Goal: Transaction & Acquisition: Purchase product/service

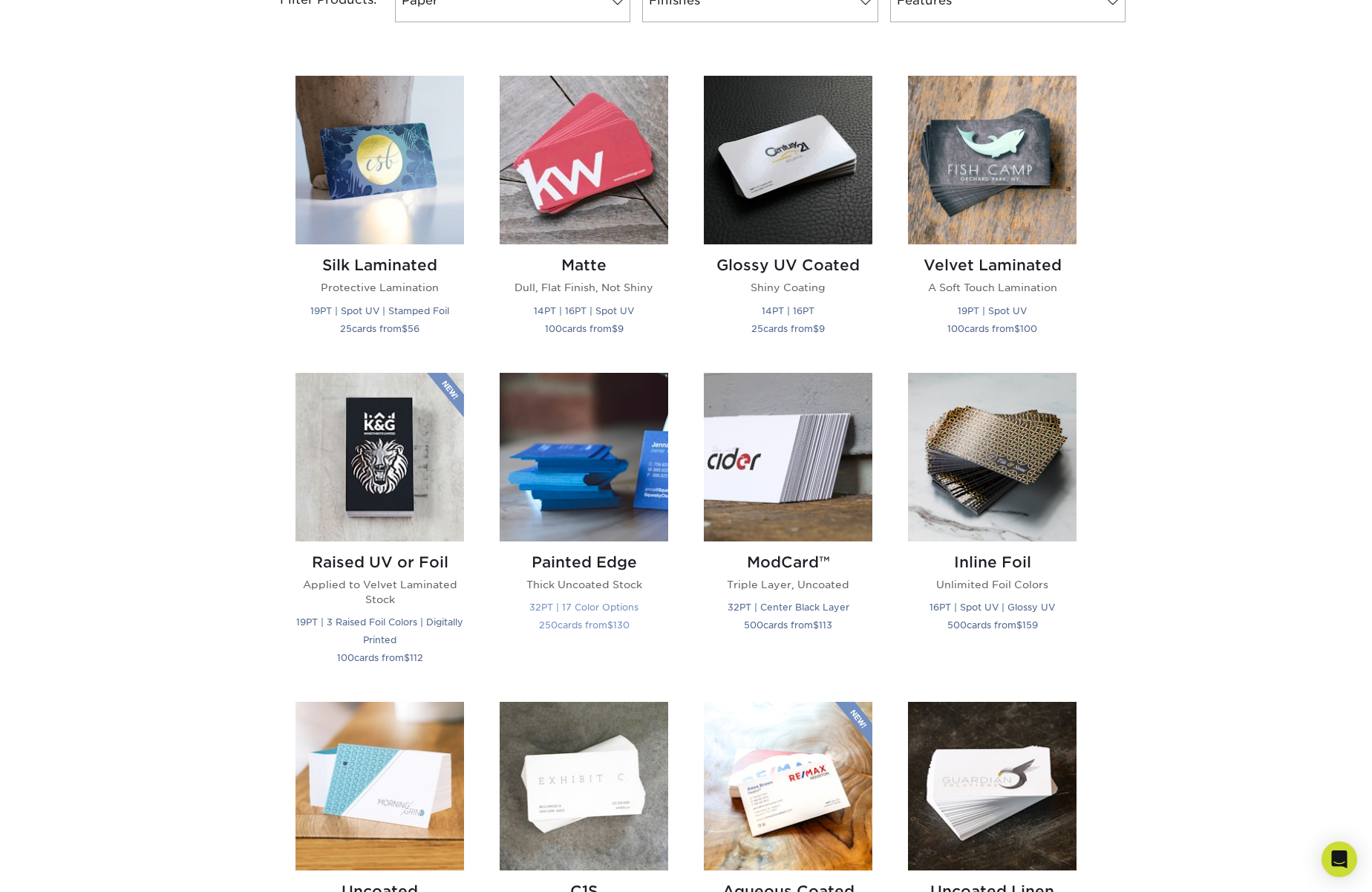
scroll to position [661, 0]
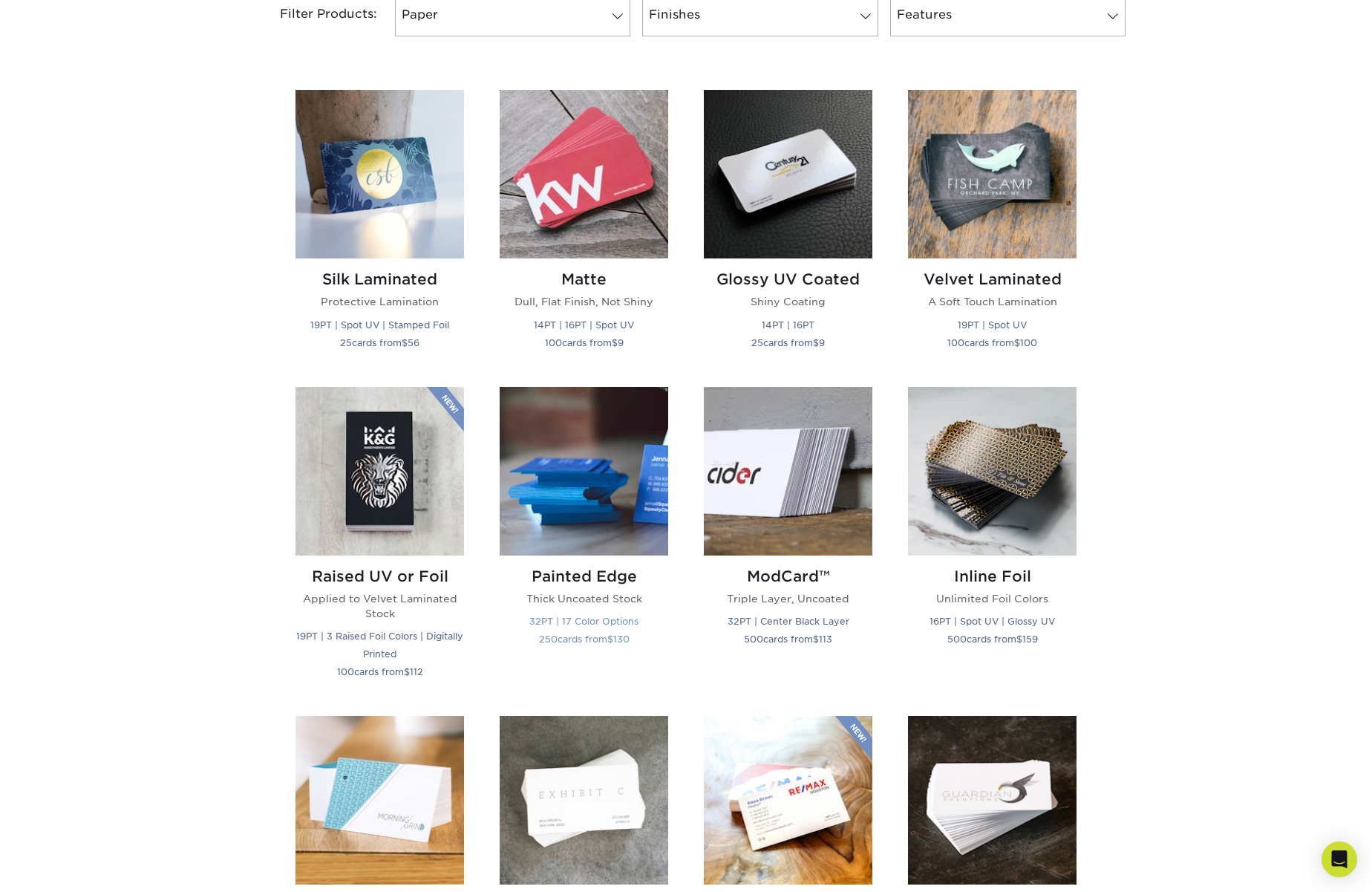
click at [589, 498] on img at bounding box center [585, 471] width 169 height 169
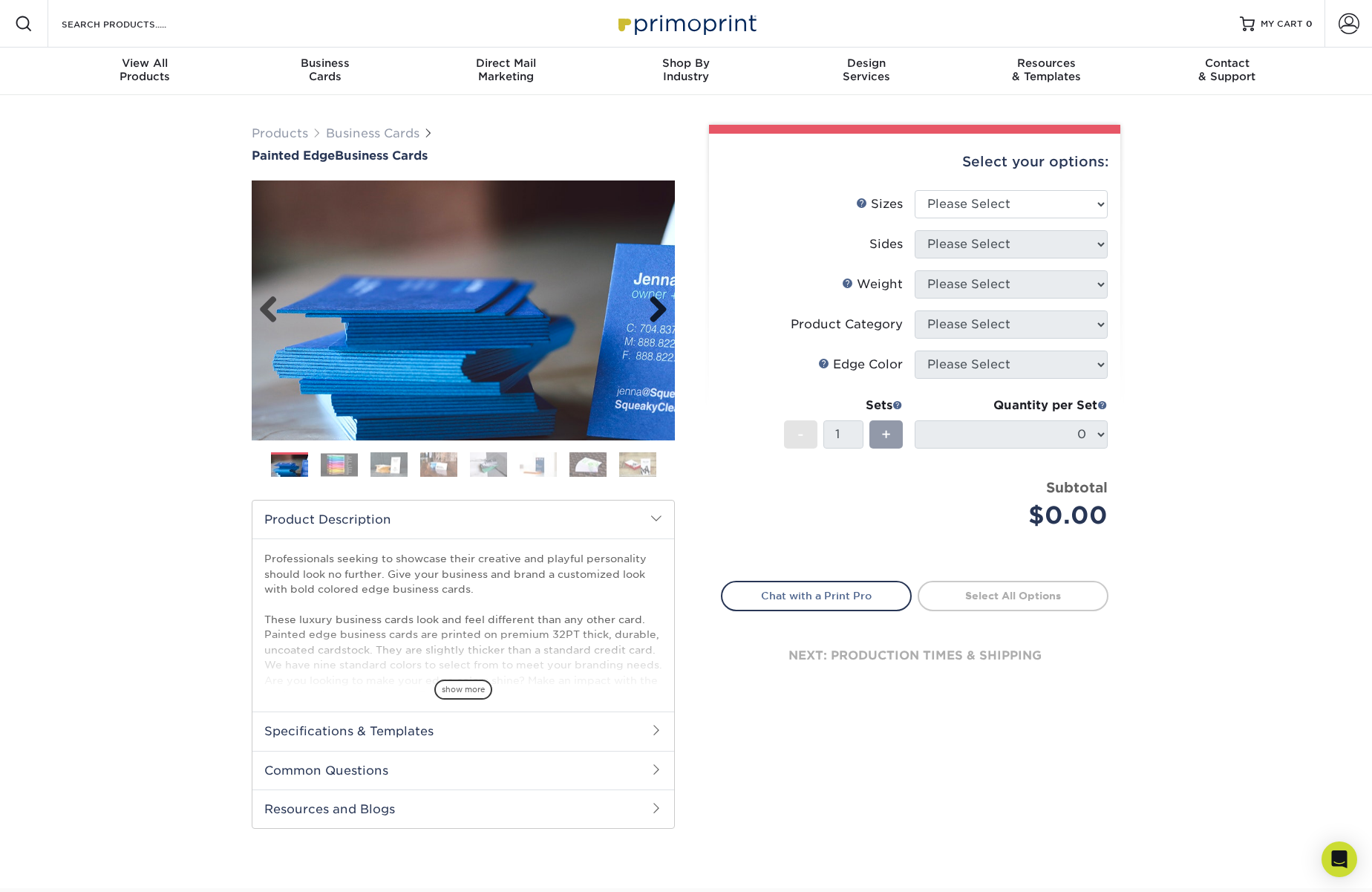
click at [660, 307] on link "Next" at bounding box center [652, 310] width 30 height 30
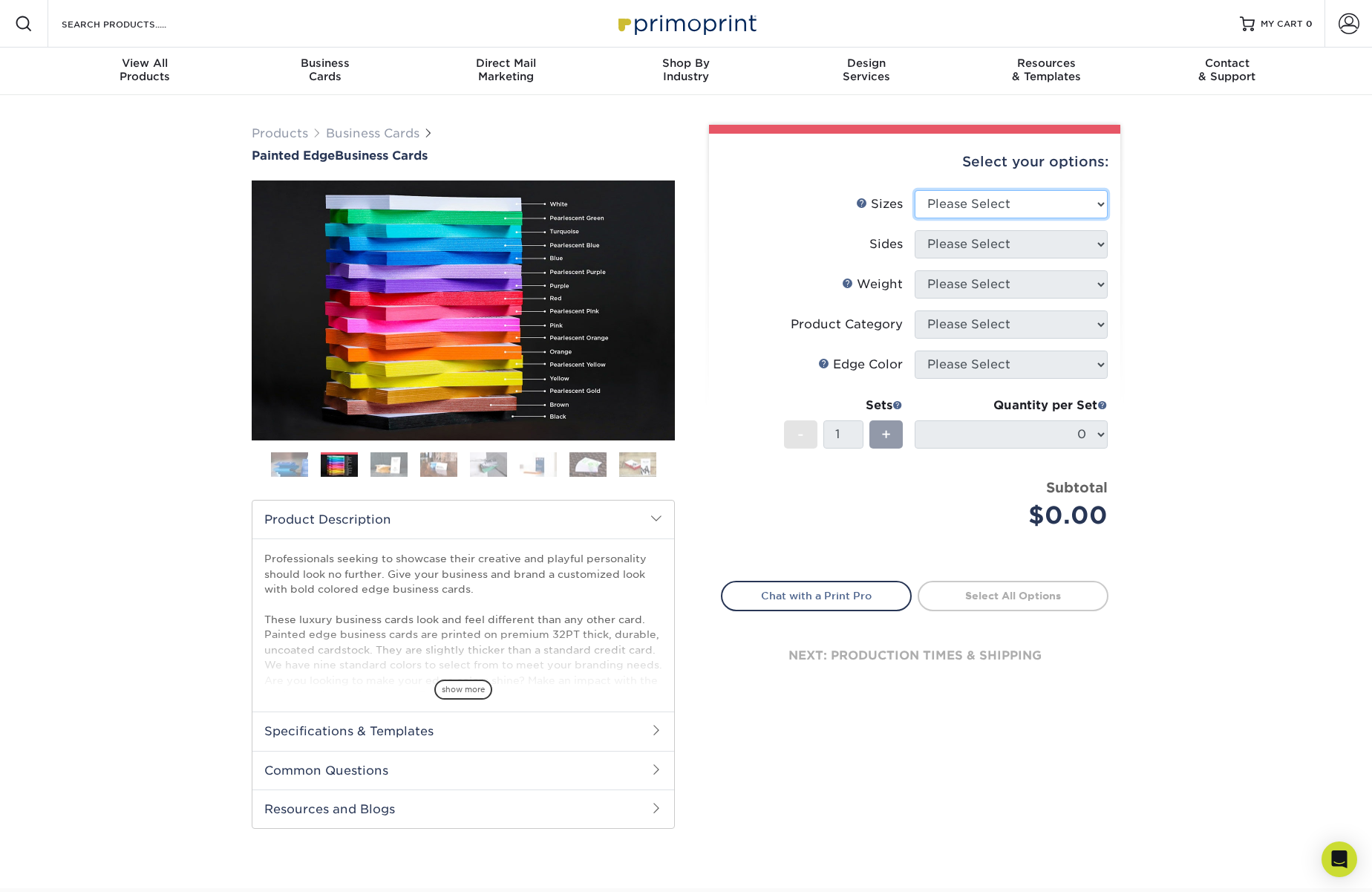
click at [983, 199] on select "Please Select 2" x 3.5" - Standard 2.125" x 3.375" - European 2.5" x 2.5" - Squ…" at bounding box center [1011, 204] width 193 height 28
select select "2.50x2.50"
click at [915, 190] on select "Please Select 2" x 3.5" - Standard 2.125" x 3.375" - European 2.5" x 2.5" - Squ…" at bounding box center [1011, 204] width 193 height 28
click at [975, 248] on select "Please Select Print Both Sides Print Front Only" at bounding box center [1011, 243] width 193 height 28
select select "13abbda7-1d64-4f25-8bb2-c179b224825d"
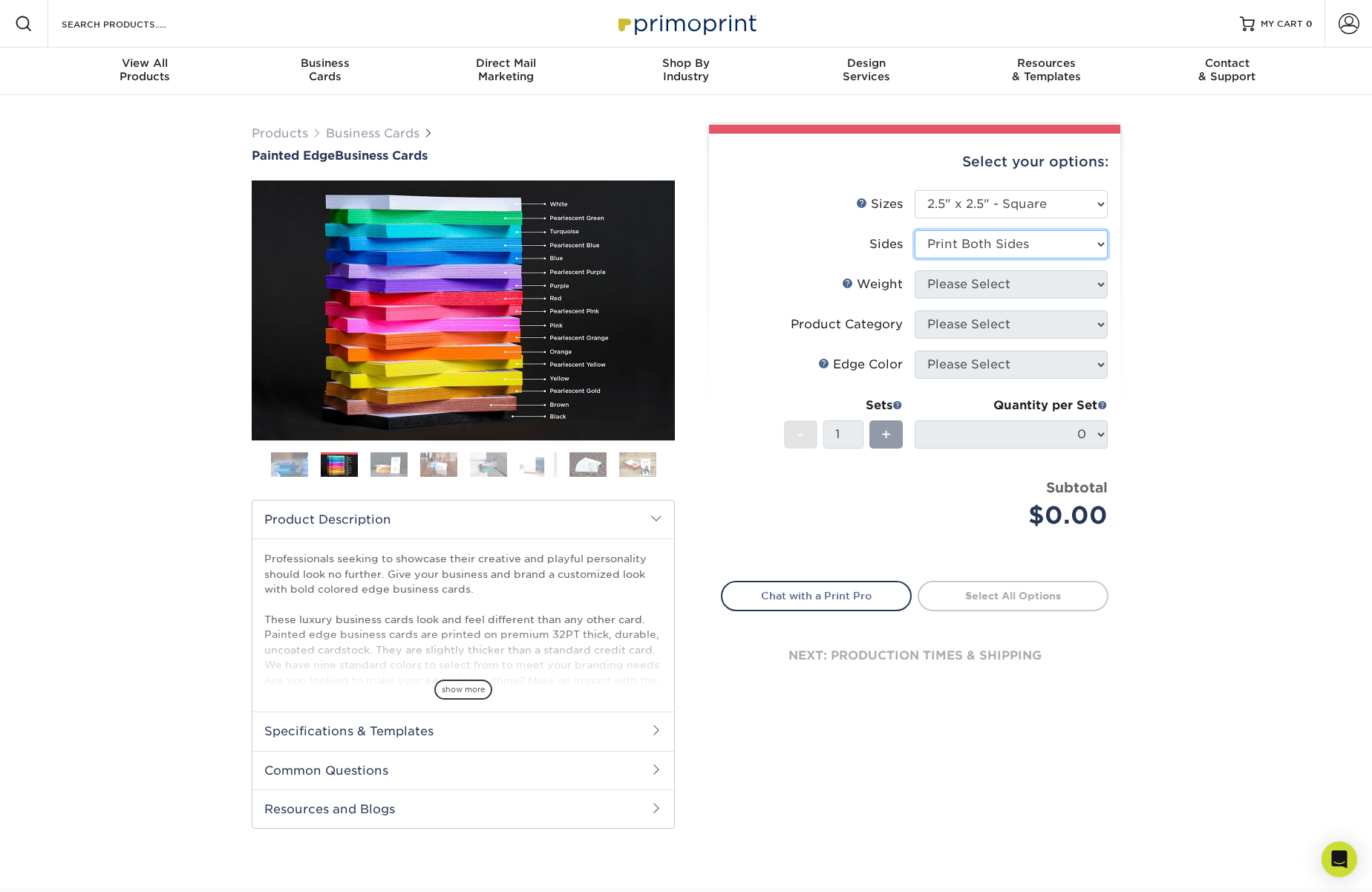
click at [915, 230] on select "Please Select Print Both Sides Print Front Only" at bounding box center [1011, 243] width 193 height 28
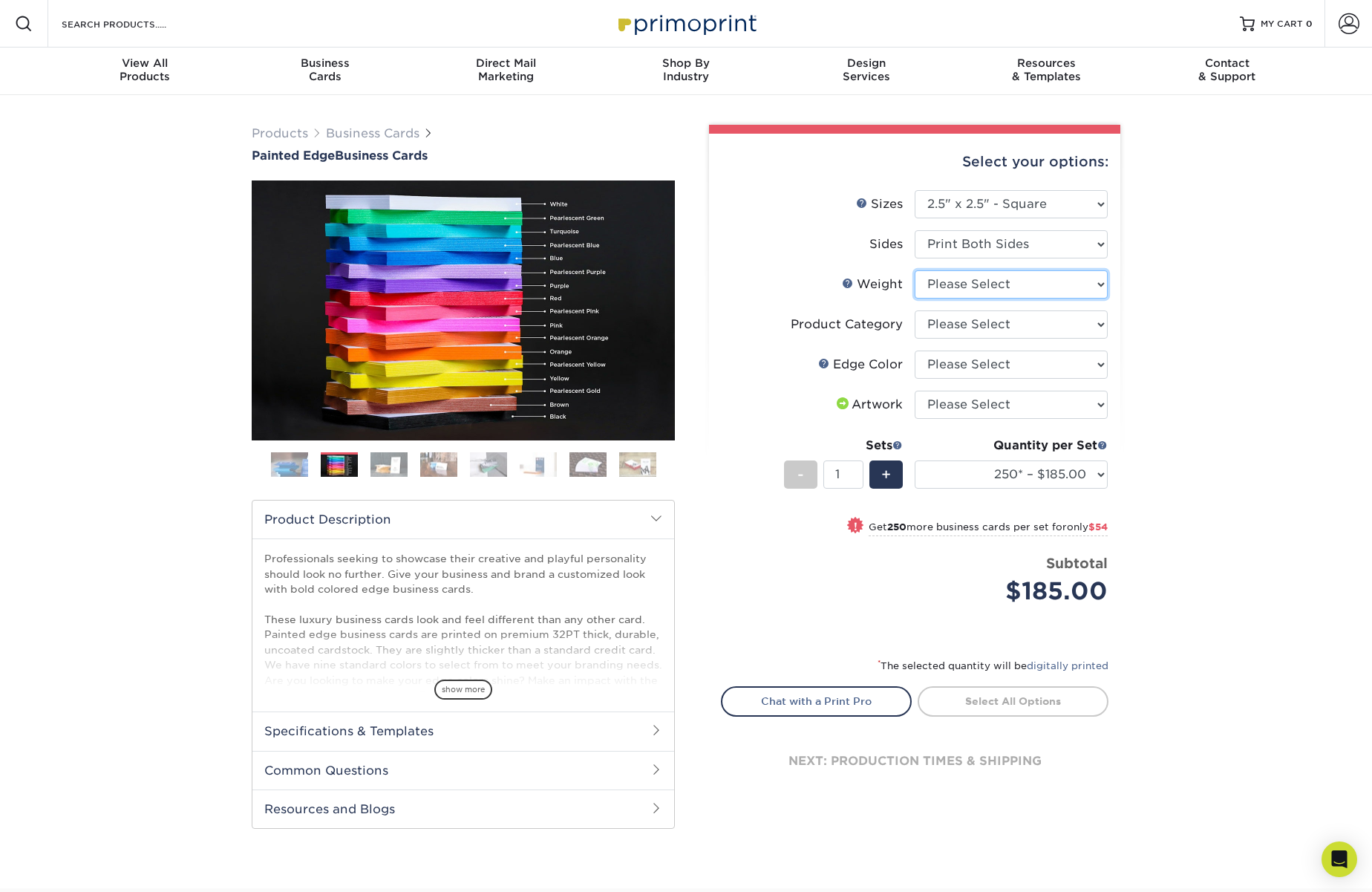
click at [977, 284] on select "Please Select 32PTUC" at bounding box center [1011, 284] width 193 height 28
select select "32PTUC"
click at [915, 270] on select "Please Select 32PTUC" at bounding box center [1011, 284] width 193 height 28
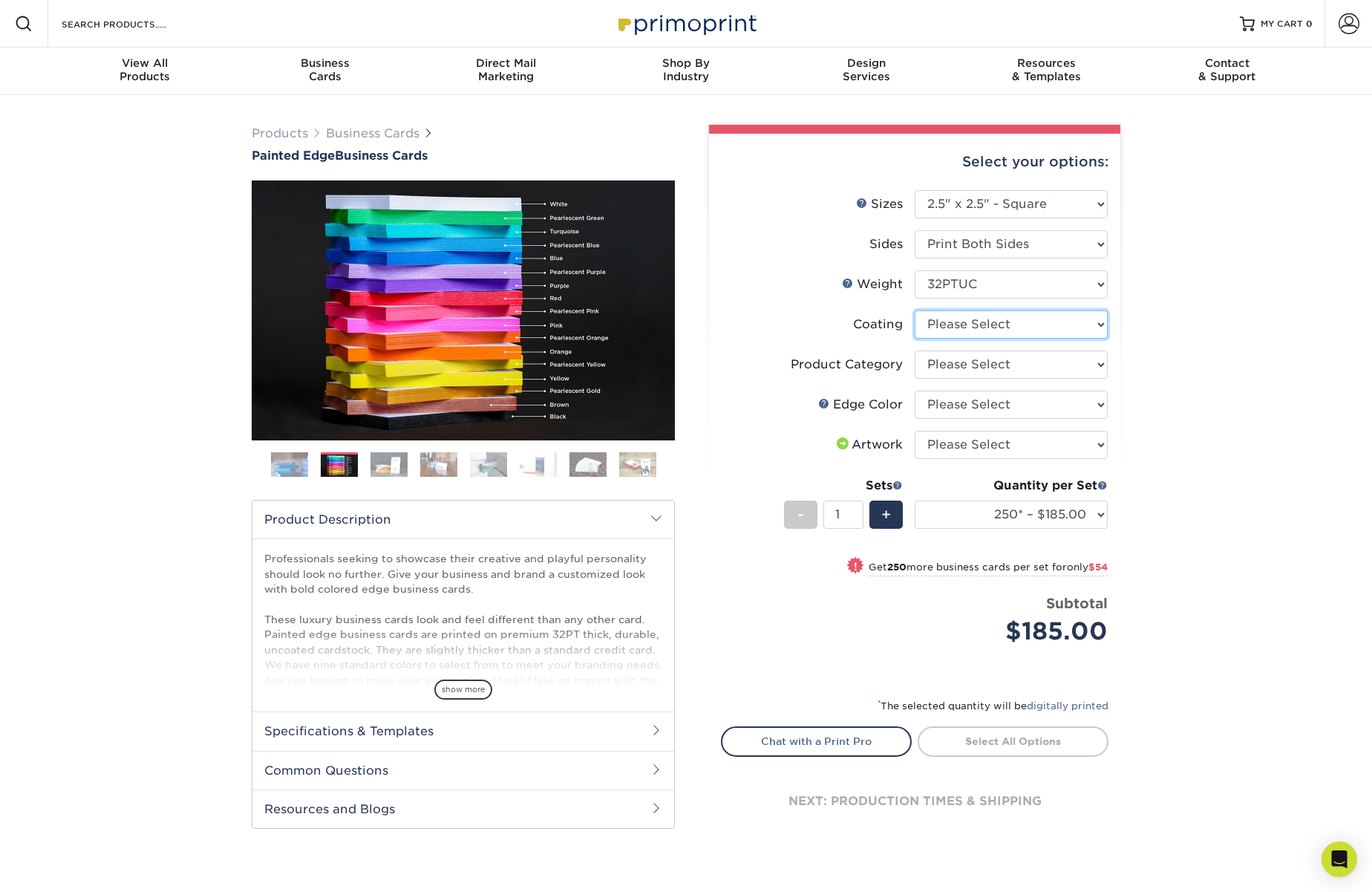
click at [980, 327] on select at bounding box center [1011, 324] width 193 height 28
select select "3e7618de-abca-4bda-9f97-8b9129e913d8"
click at [915, 310] on select at bounding box center [1011, 324] width 193 height 28
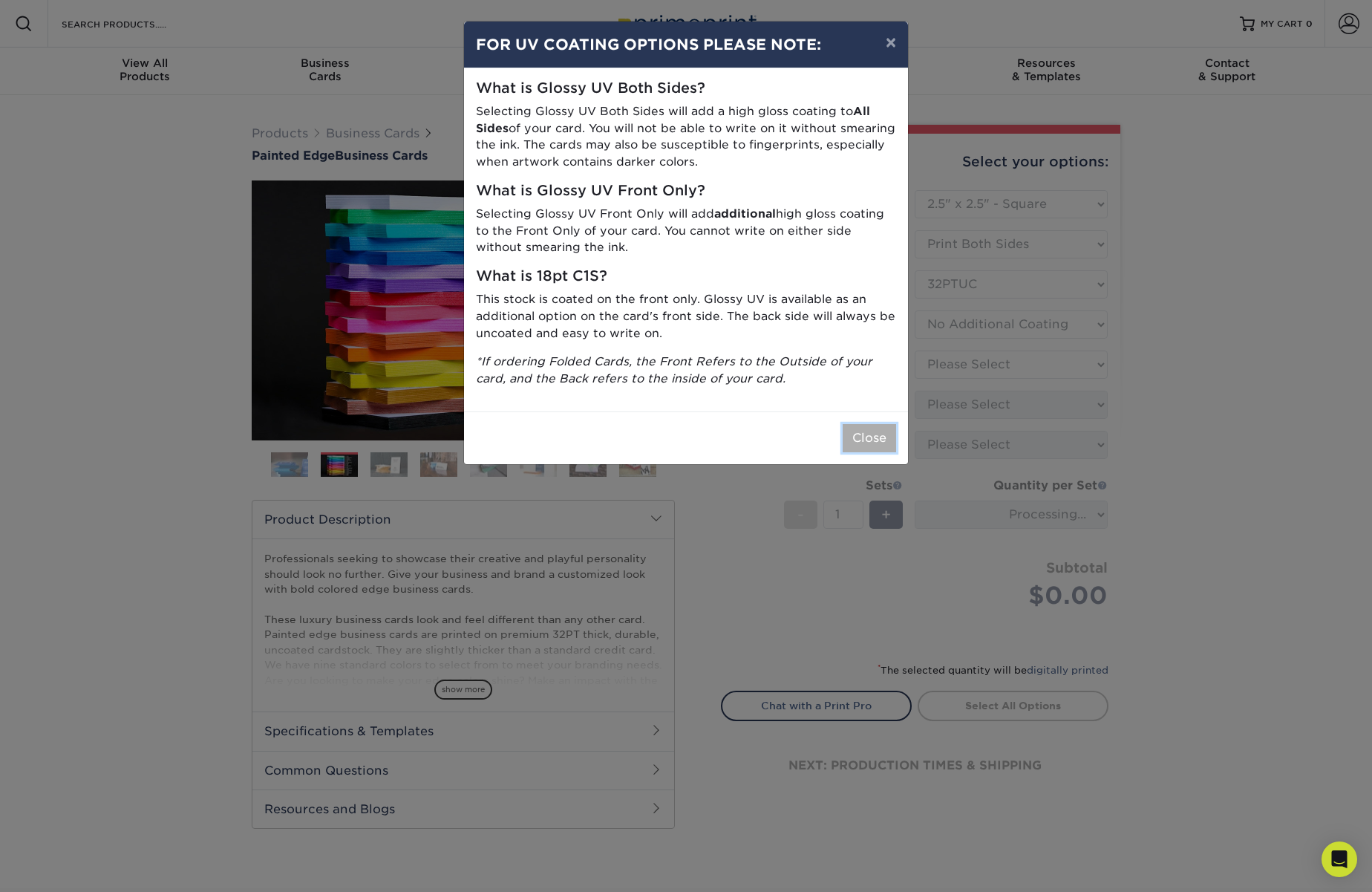
click at [857, 446] on button "Close" at bounding box center [869, 438] width 53 height 28
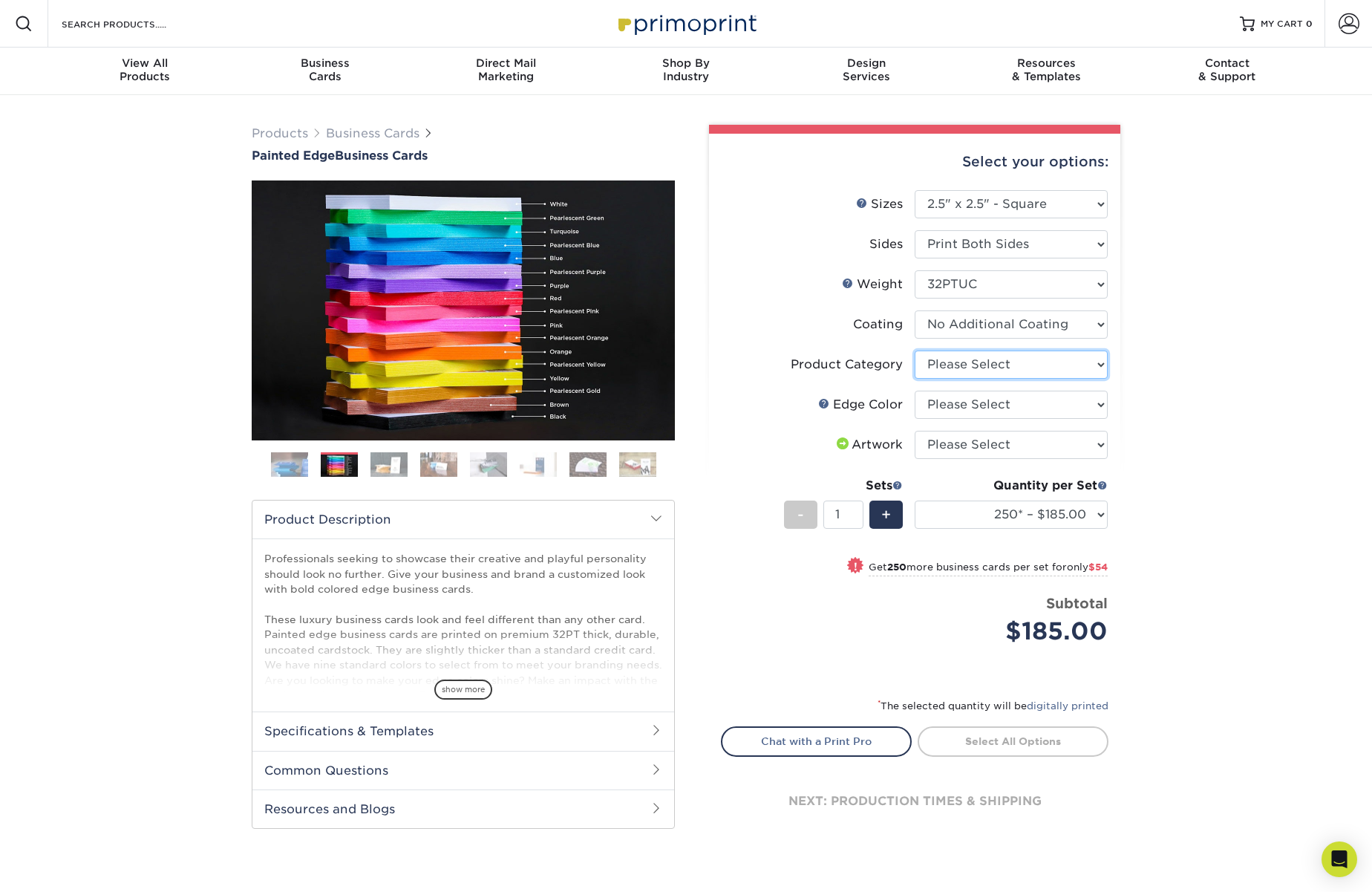
click at [966, 359] on select "Please Select Business Cards" at bounding box center [1011, 364] width 193 height 28
select select "3b5148f1-0588-4f88-a218-97bcfdce65c1"
click at [915, 351] on select "Please Select Business Cards" at bounding box center [1011, 364] width 193 height 28
click at [972, 406] on select "Please Select Charcoal Black Brown Blue Pearlescent Blue Pearlescent Gold Pearl…" at bounding box center [1011, 404] width 193 height 28
click at [915, 390] on select "Please Select Charcoal Black Brown Blue Pearlescent Blue Pearlescent Gold Pearl…" at bounding box center [1011, 404] width 193 height 28
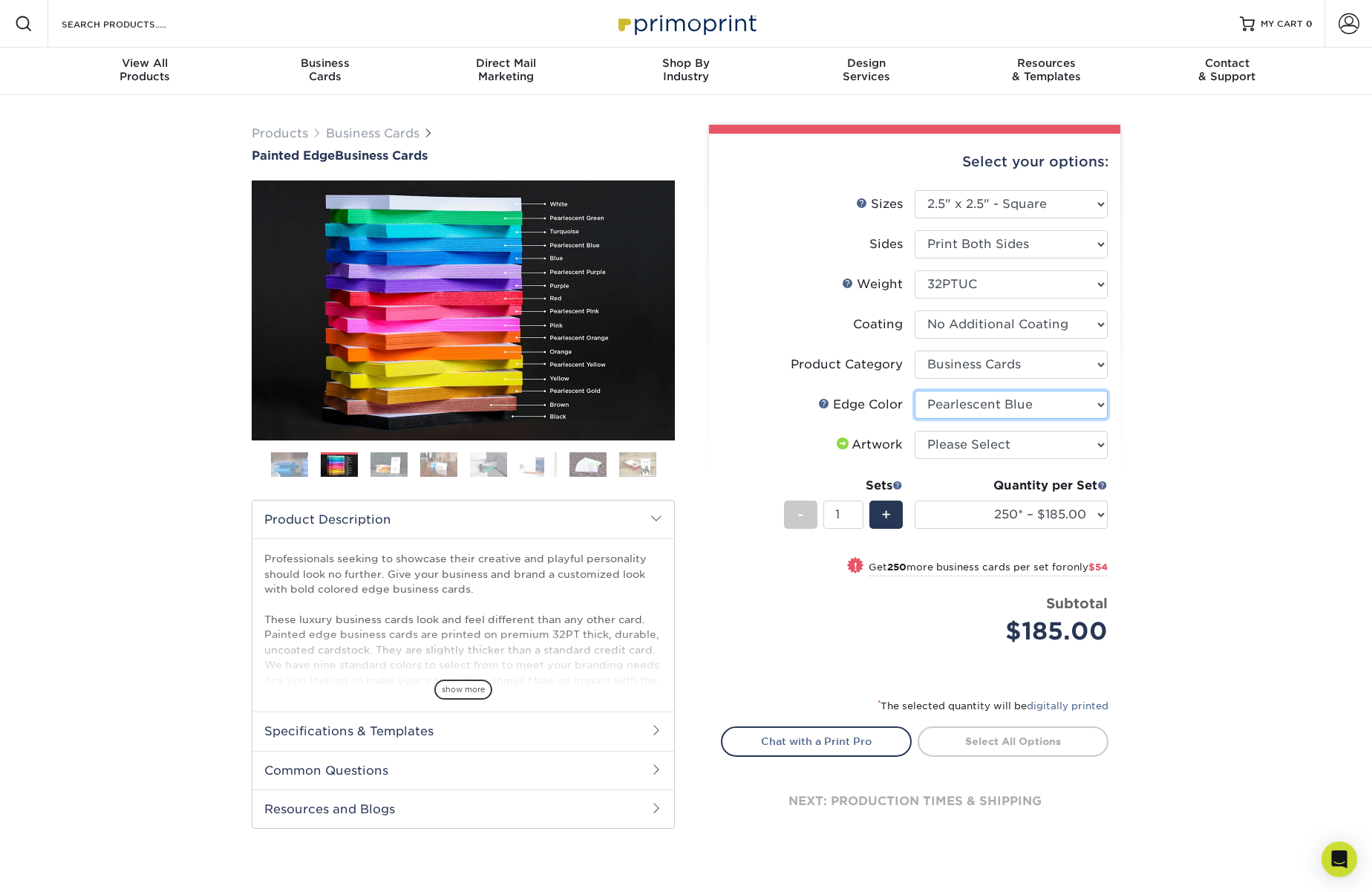
click at [978, 401] on select "Please Select Charcoal Black Brown Blue Pearlescent Blue Pearlescent Gold Pearl…" at bounding box center [1011, 404] width 193 height 28
select select "a1dd4f78-e5b3-498e-8232-956f7b80f10f"
click at [915, 390] on select "Please Select Charcoal Black Brown Blue Pearlescent Blue Pearlescent Gold Pearl…" at bounding box center [1011, 404] width 193 height 28
click at [978, 441] on select "Please Select I will upload files I need a design - $100" at bounding box center [1011, 444] width 193 height 28
select select "upload"
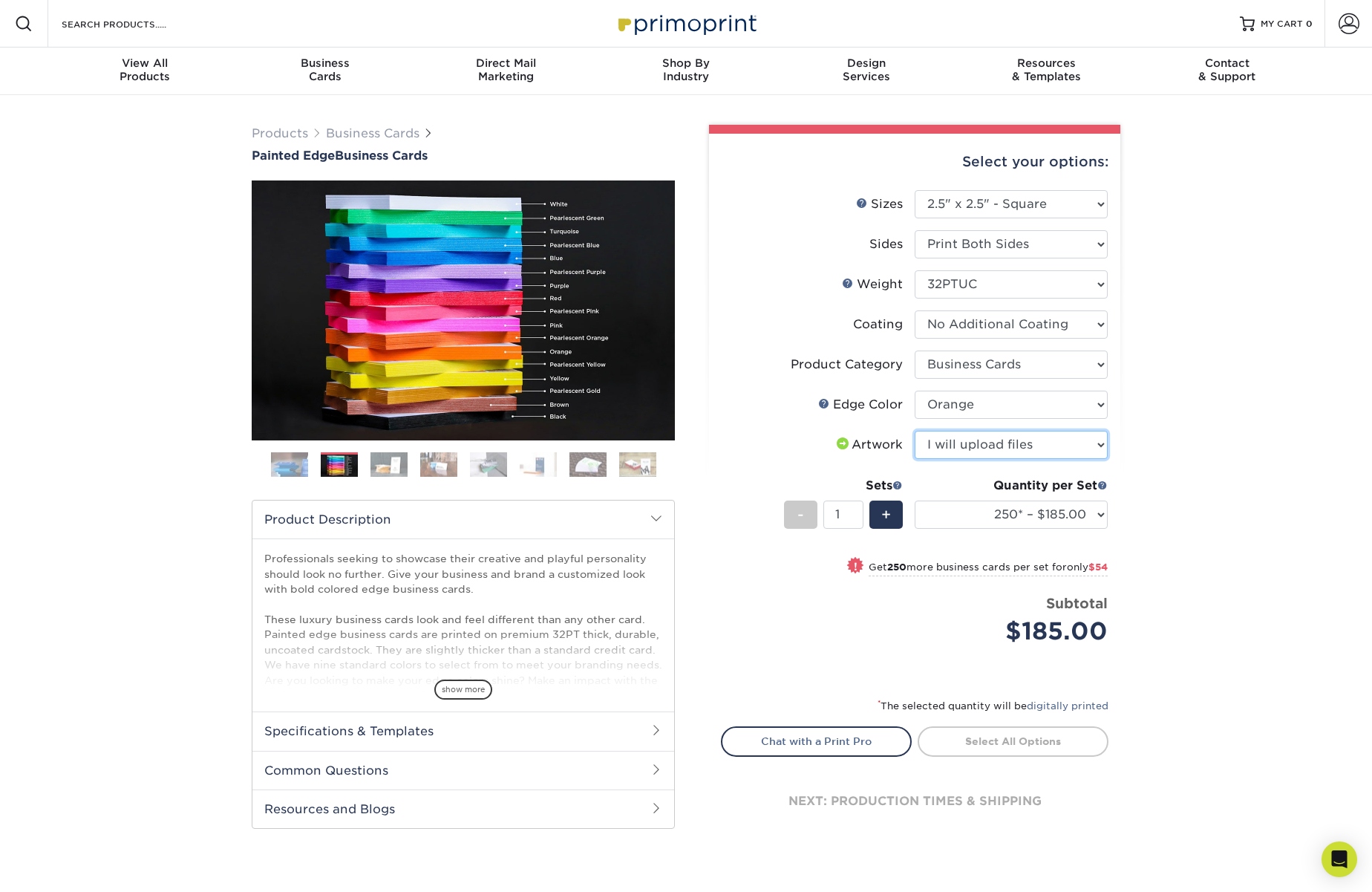
click at [915, 431] on select "Please Select I will upload files I need a design - $100" at bounding box center [1011, 444] width 193 height 28
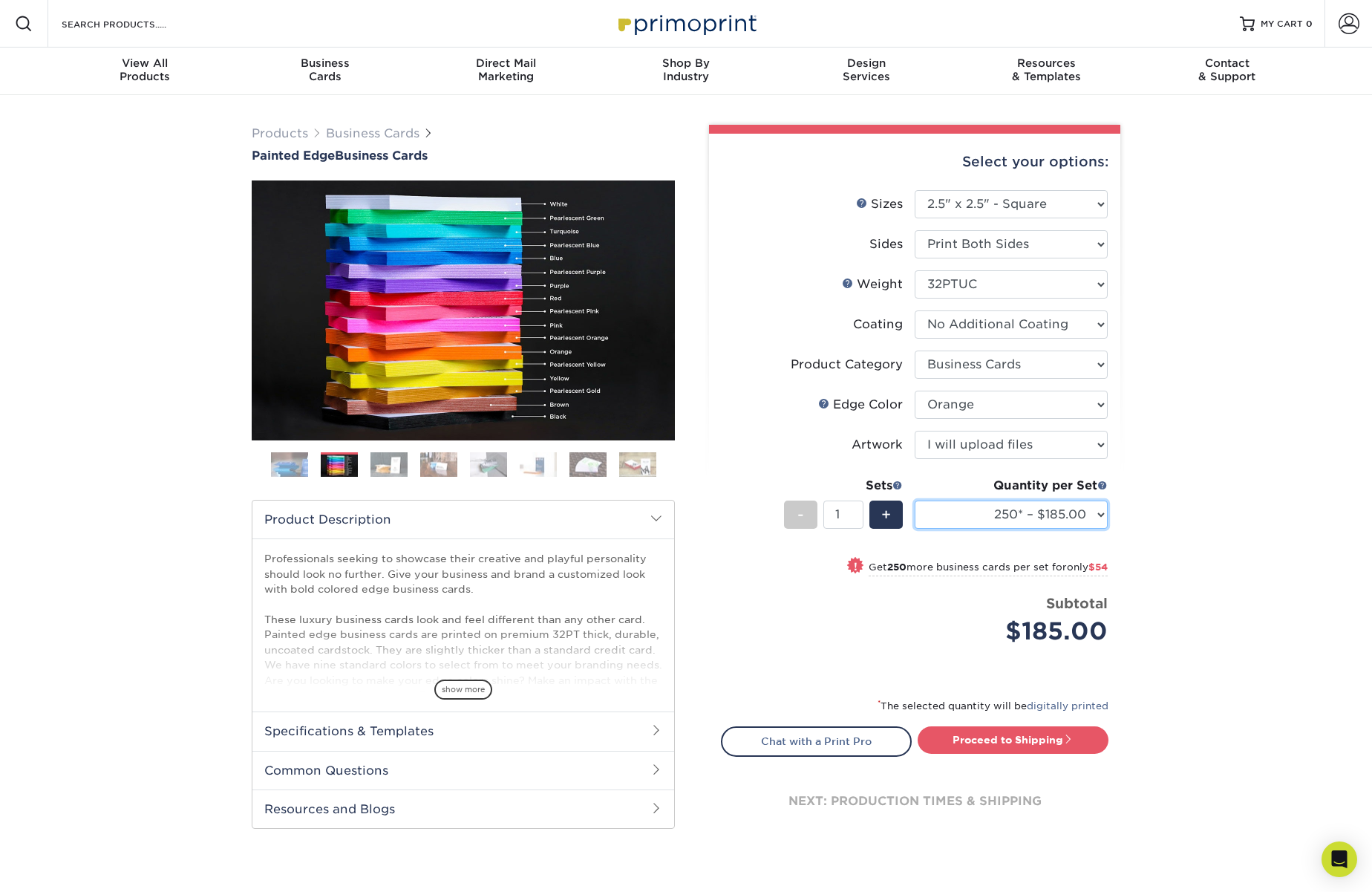
click at [1010, 509] on select "250* – $185.00 500* – $239.00 1000* – $339.00" at bounding box center [1011, 514] width 193 height 28
